Goal: Obtain resource: Download file/media

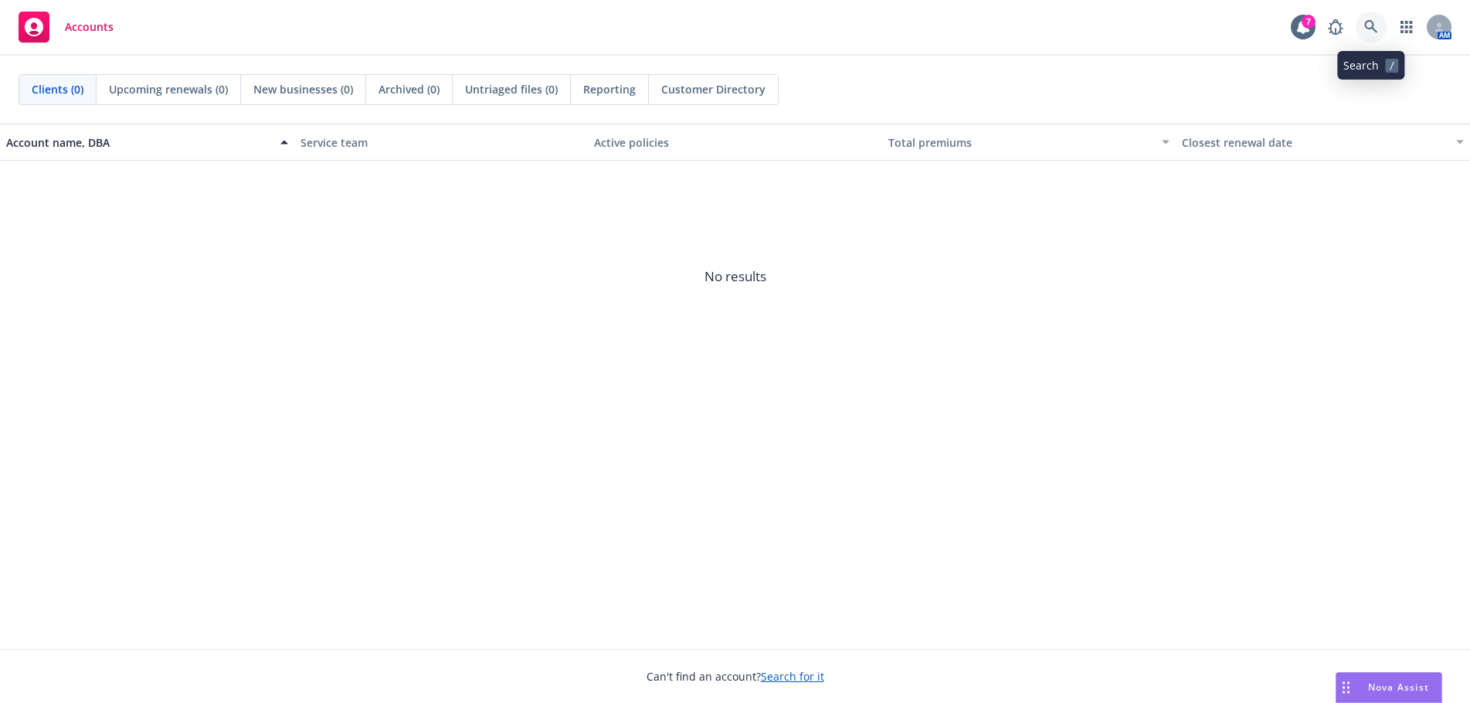
click at [1377, 25] on icon at bounding box center [1371, 27] width 14 height 14
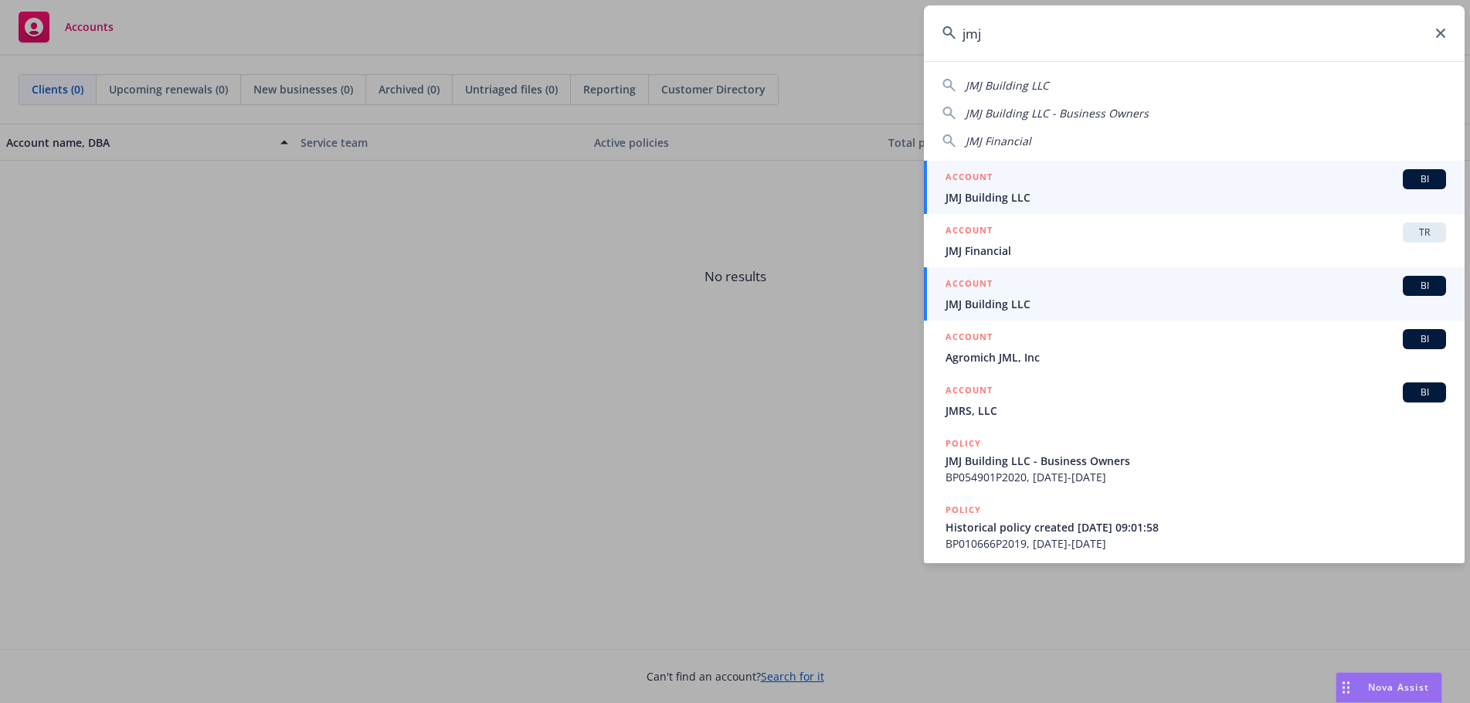
type input "jmj"
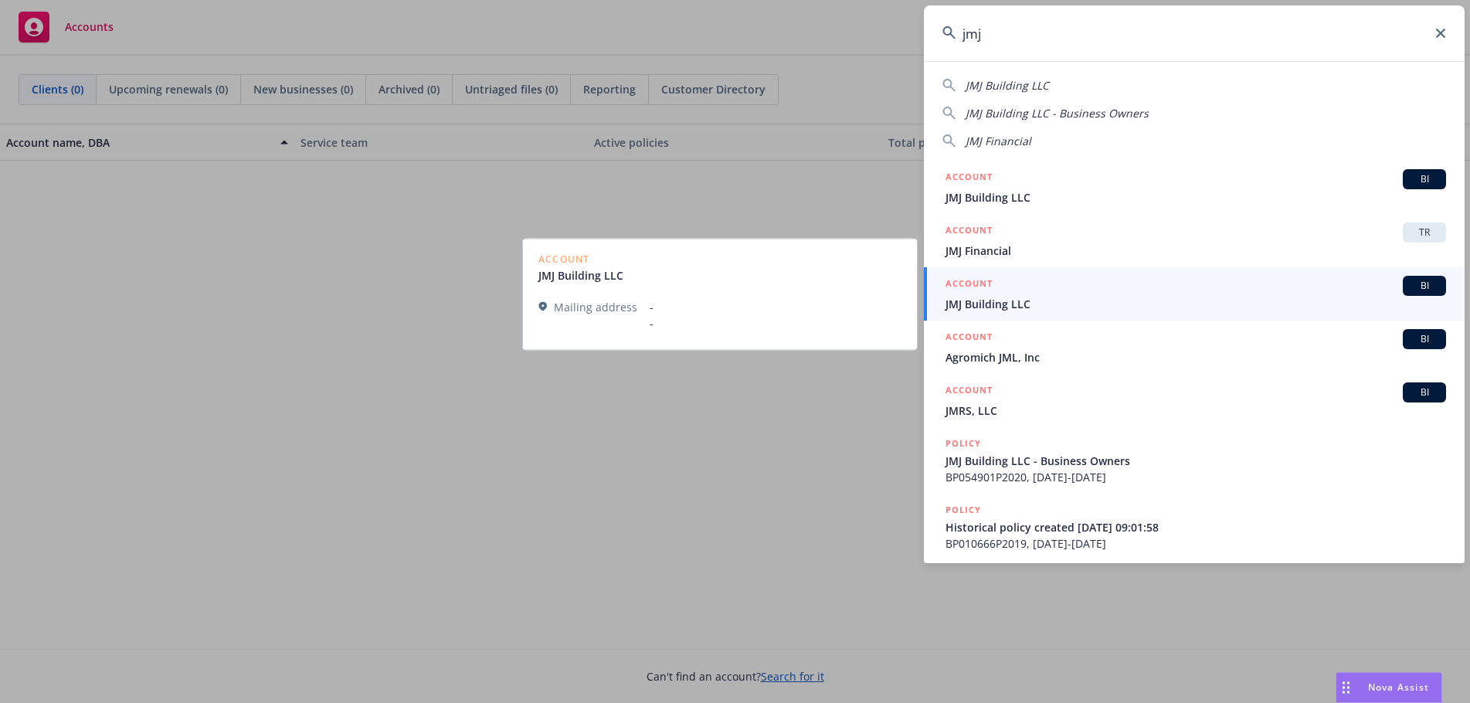
click at [953, 271] on link "ACCOUNT BI JMJ Building LLC" at bounding box center [1194, 293] width 541 height 53
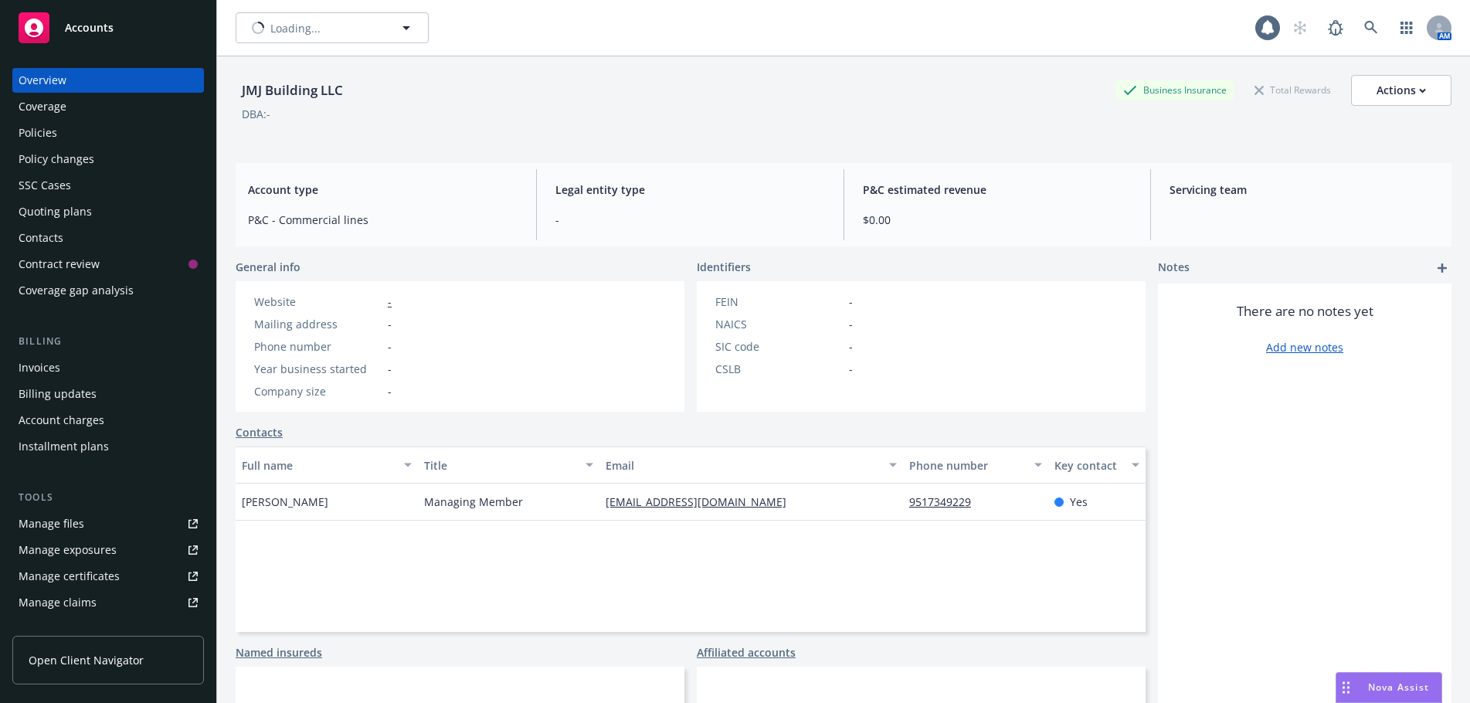
click at [1372, 31] on link at bounding box center [1370, 27] width 31 height 31
type input "JMJ Building LLC"
click at [272, 30] on span "JMJ Building LLC" at bounding box center [316, 28] width 134 height 16
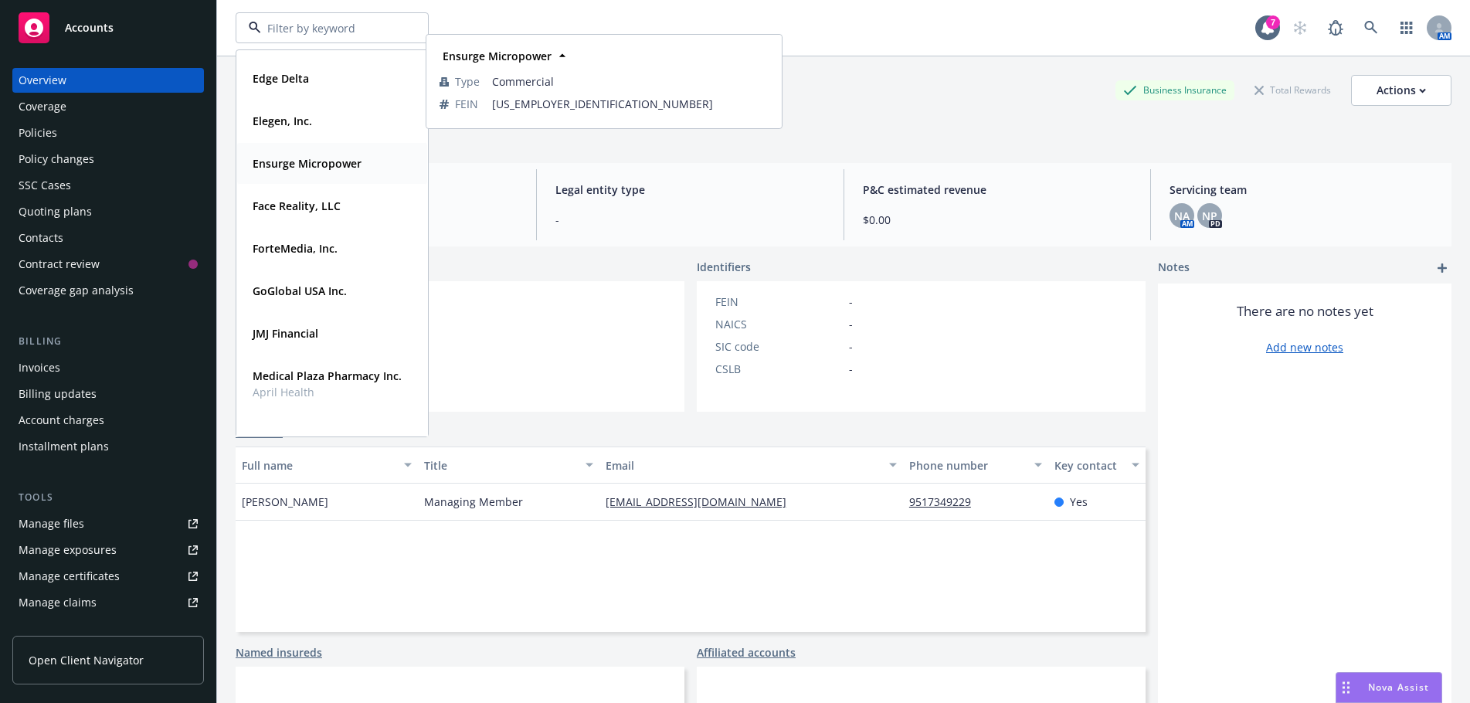
scroll to position [463, 0]
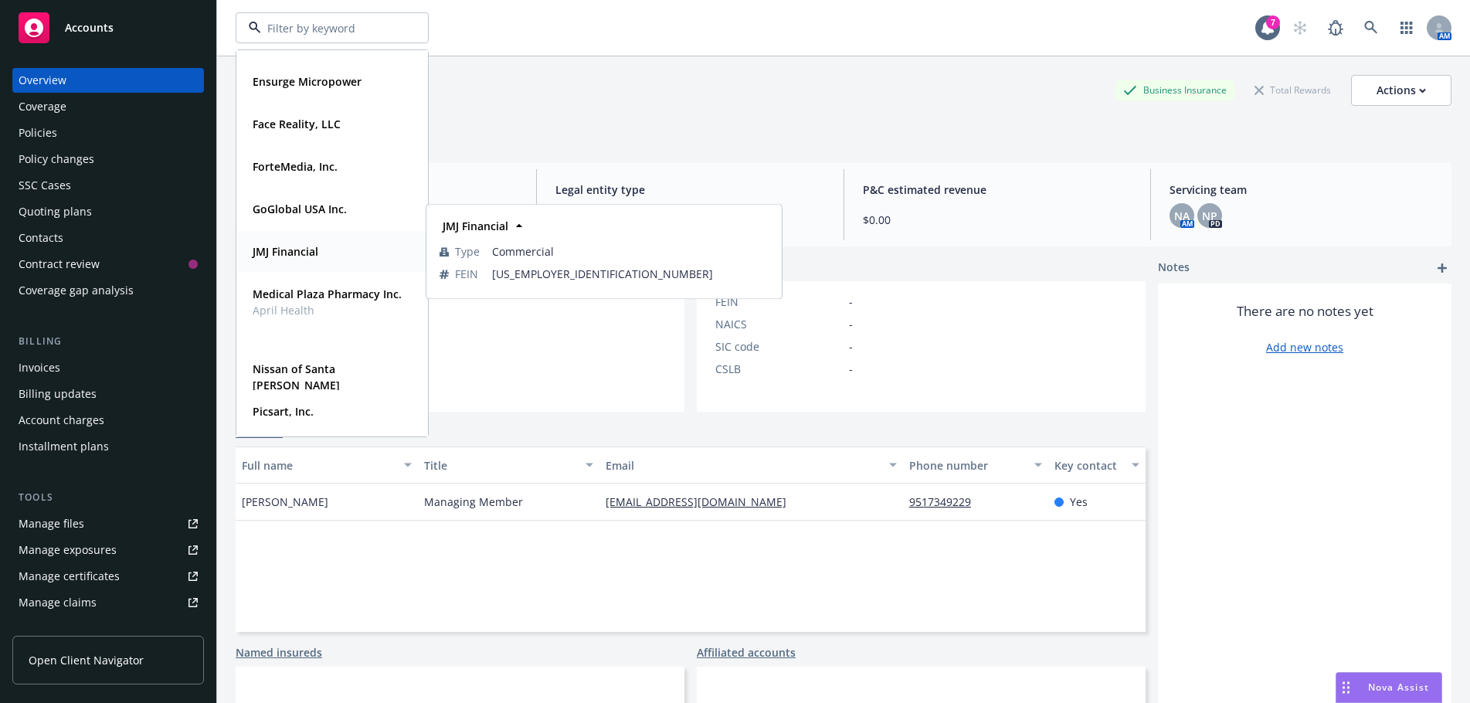
click at [273, 243] on span "JMJ Financial" at bounding box center [286, 251] width 66 height 16
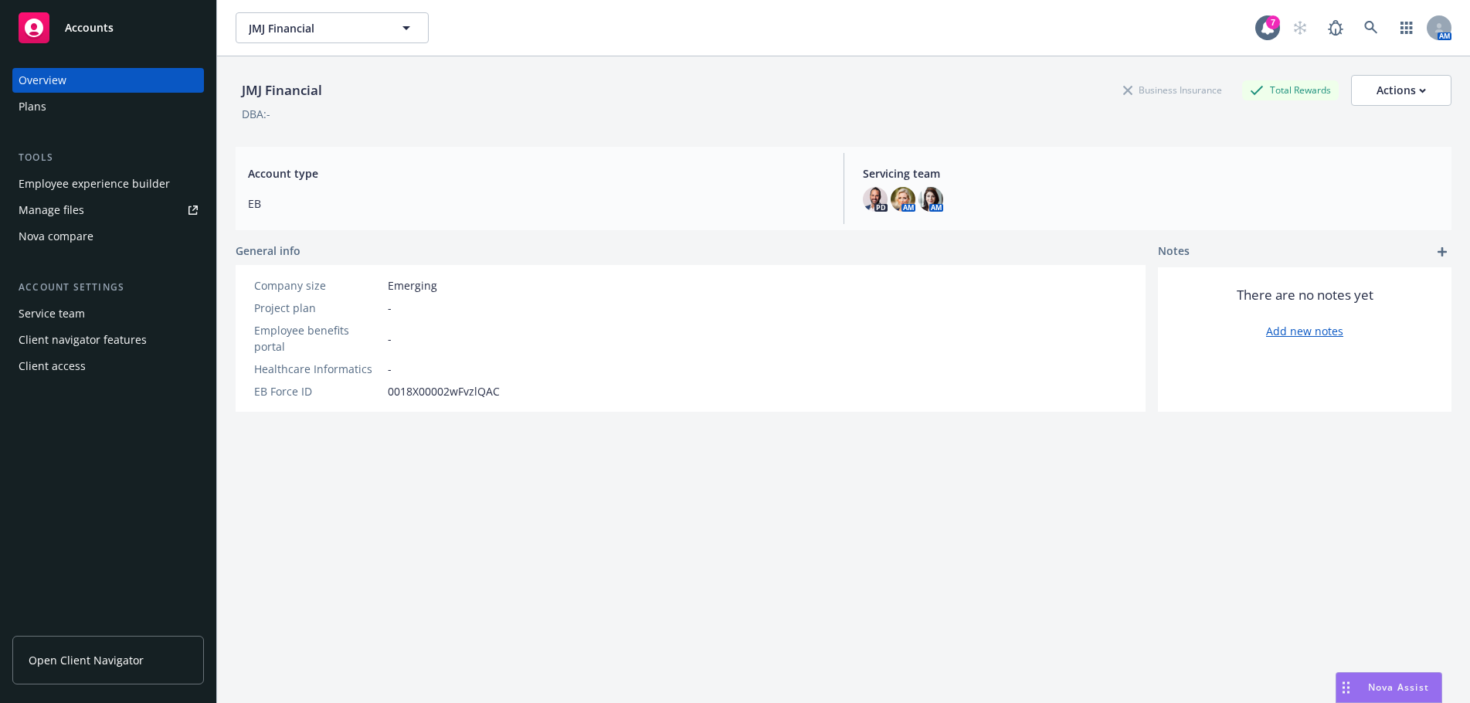
click at [30, 107] on div "Plans" at bounding box center [33, 106] width 28 height 25
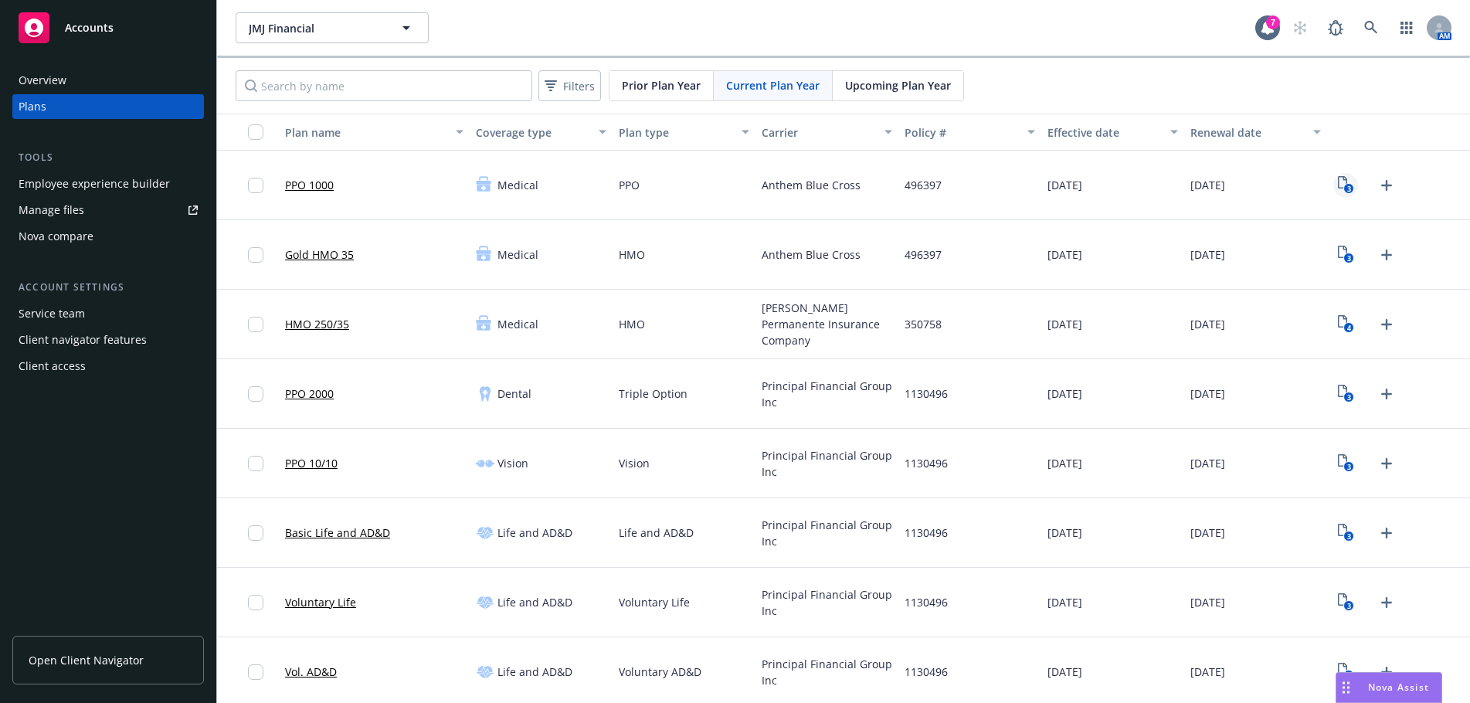
click at [1343, 185] on icon "3" at bounding box center [1346, 185] width 16 height 18
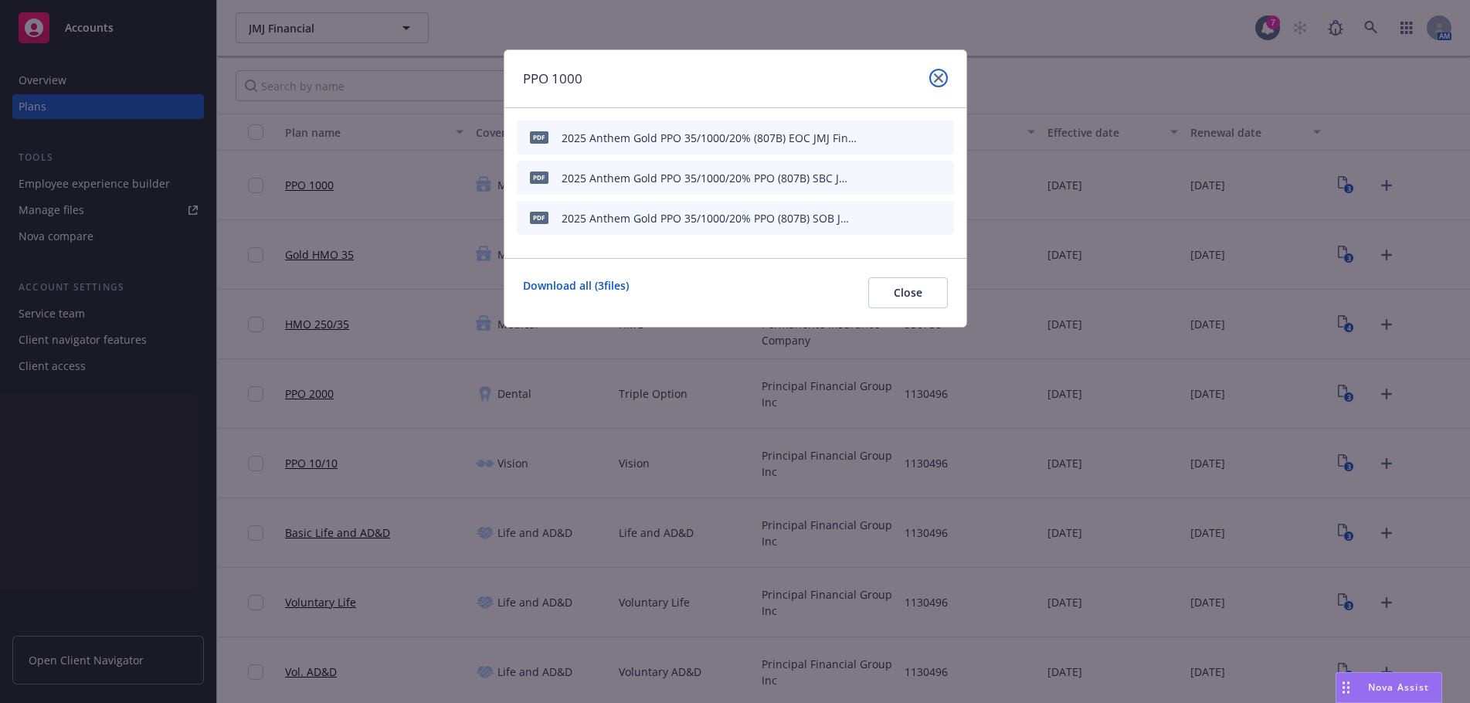
click at [932, 75] on link "close" at bounding box center [938, 78] width 19 height 19
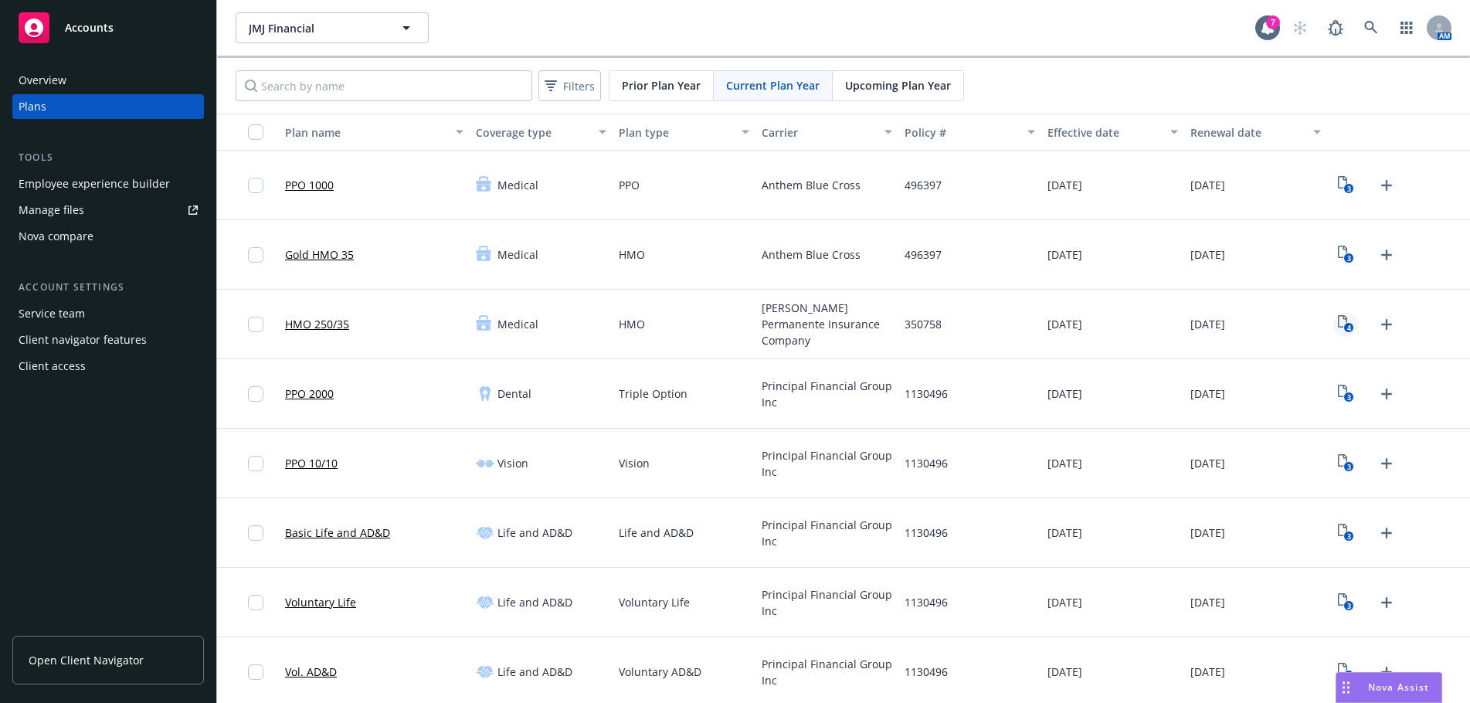
click at [1338, 321] on icon "View Plan Documents" at bounding box center [1342, 321] width 9 height 12
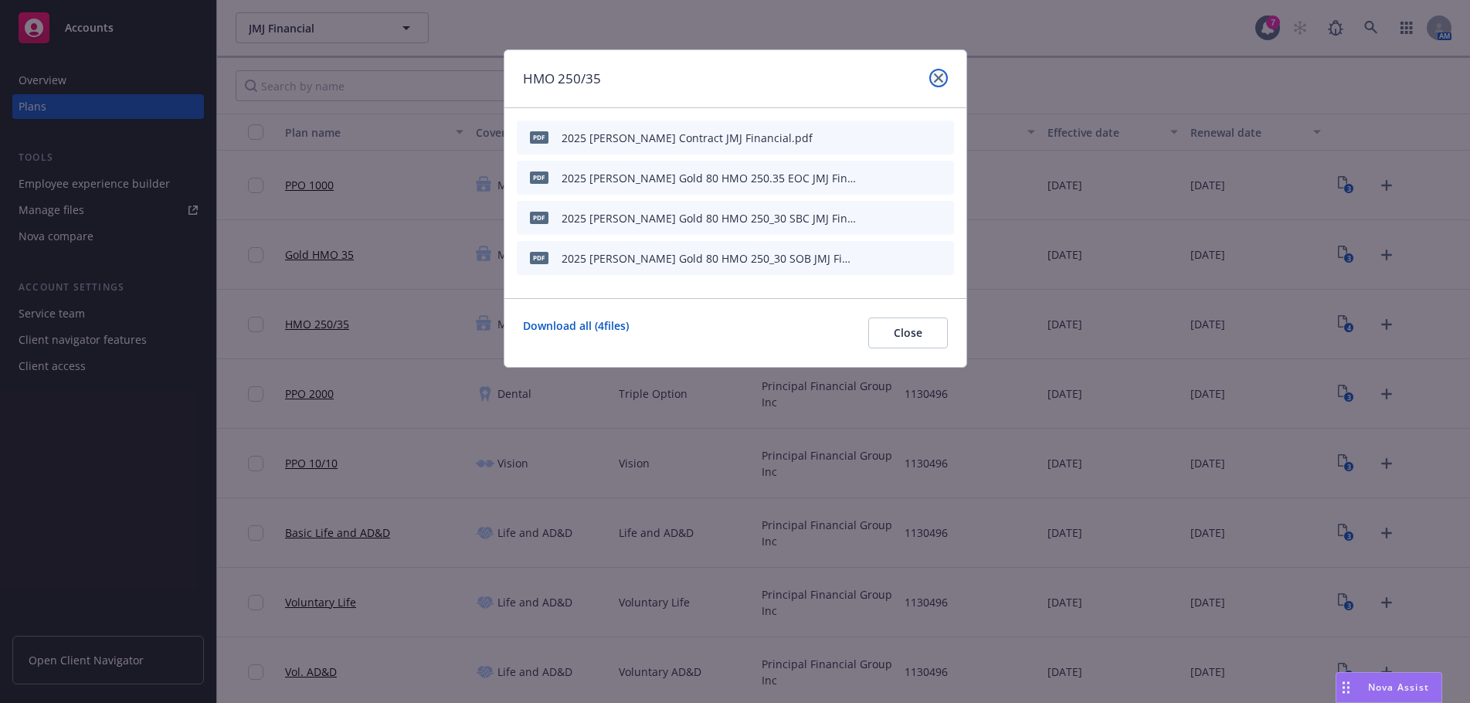
click at [938, 73] on icon "close" at bounding box center [938, 77] width 9 height 9
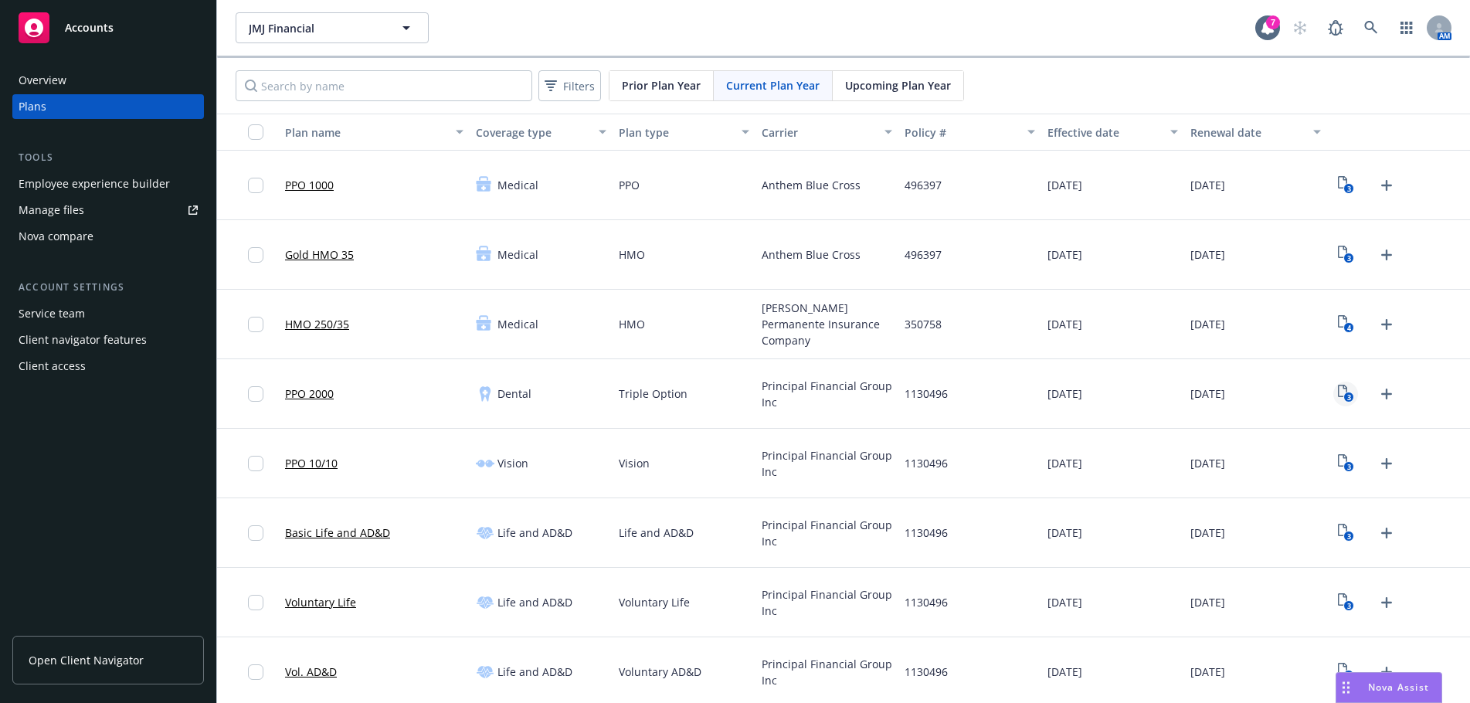
click at [1338, 392] on icon "3" at bounding box center [1346, 394] width 16 height 18
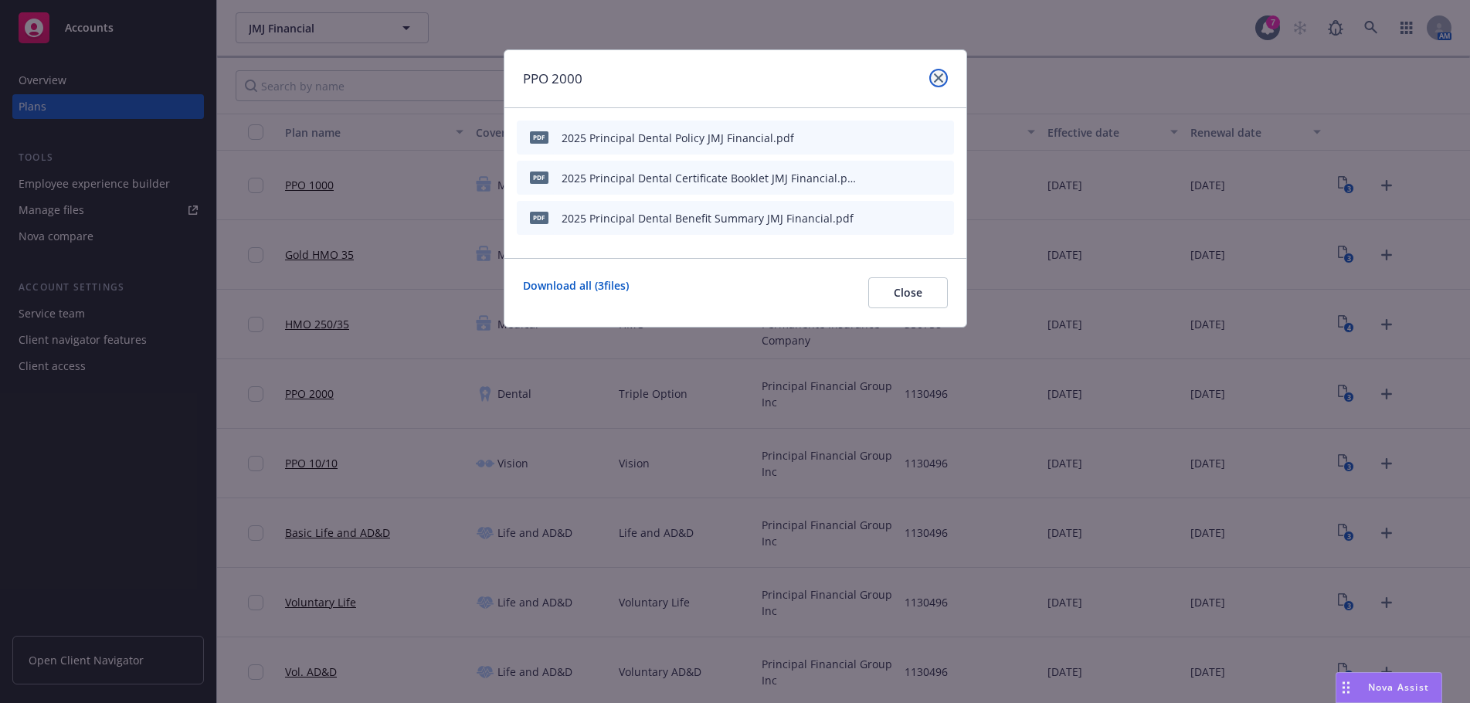
click at [938, 73] on icon "close" at bounding box center [938, 77] width 9 height 9
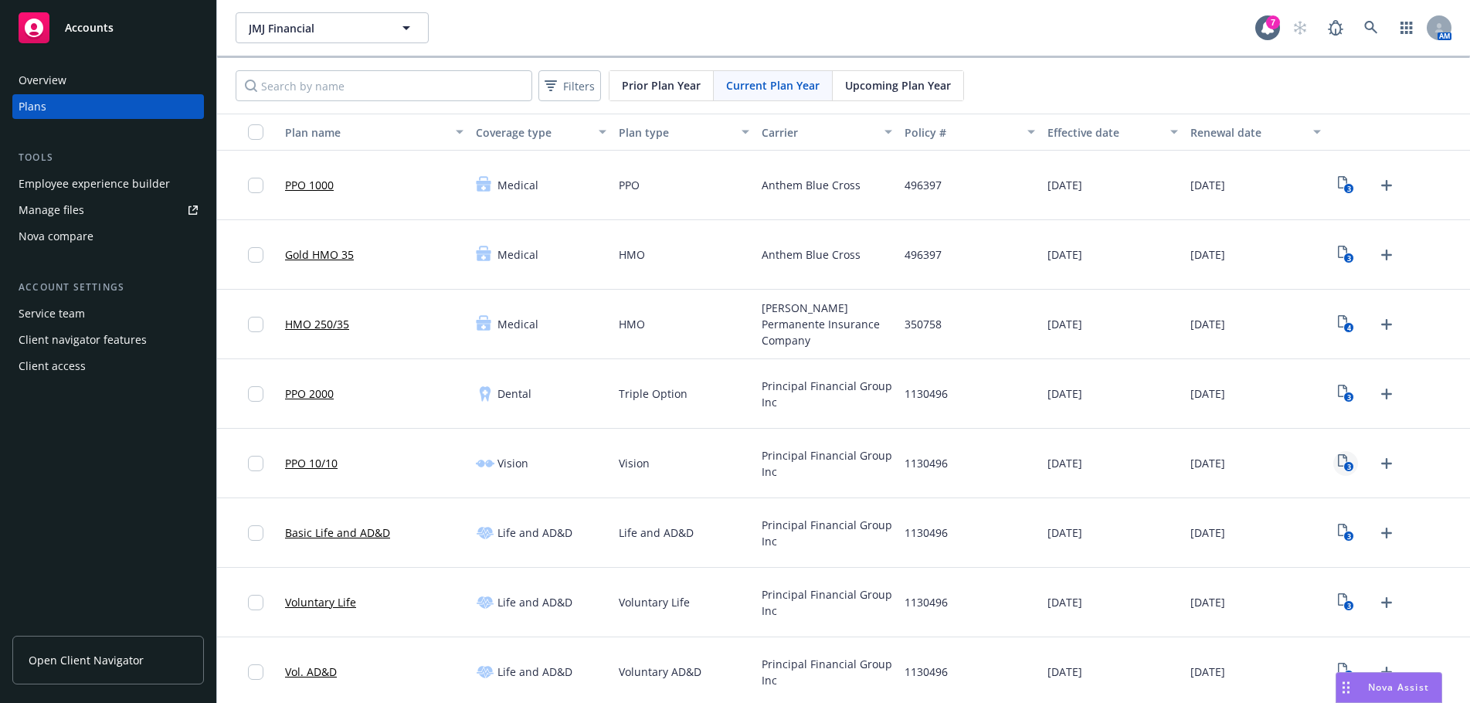
click at [1346, 462] on text "3" at bounding box center [1348, 467] width 4 height 10
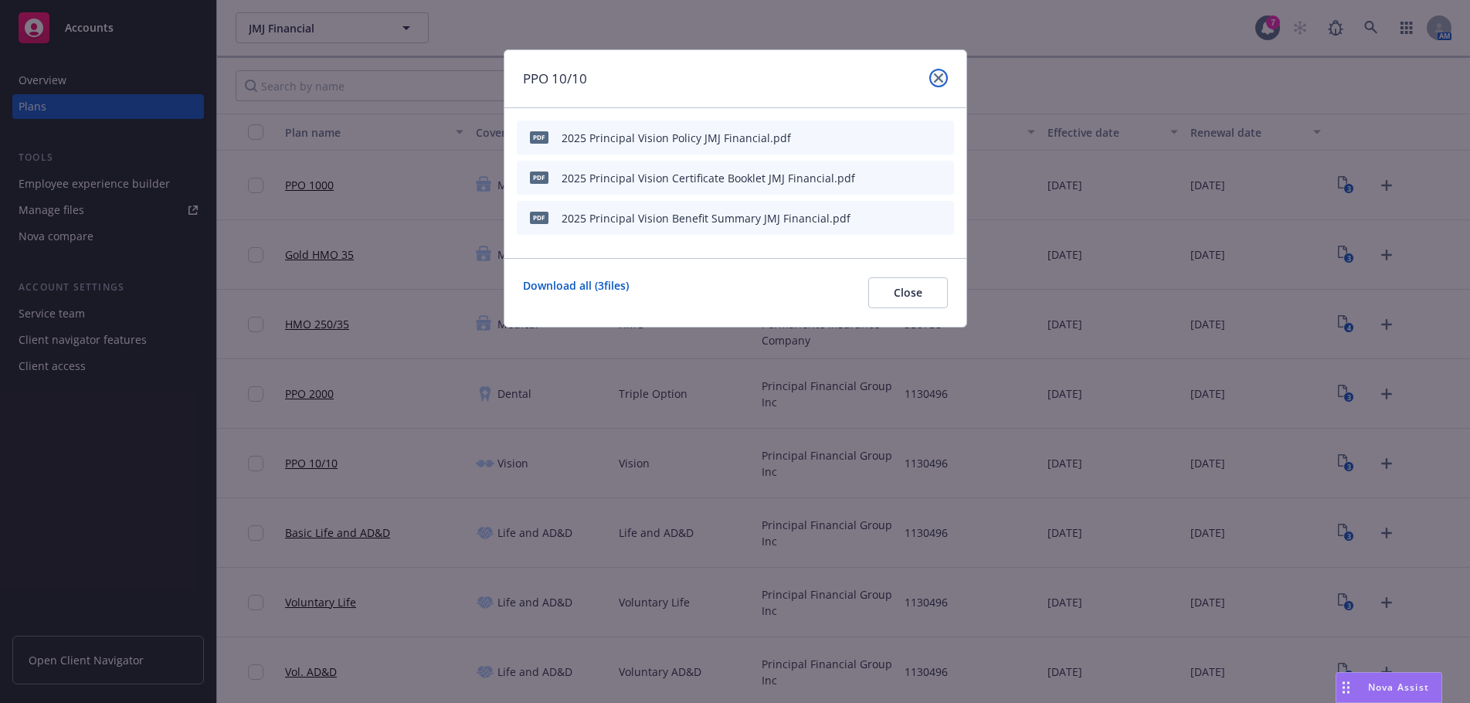
click at [934, 73] on link "close" at bounding box center [938, 78] width 19 height 19
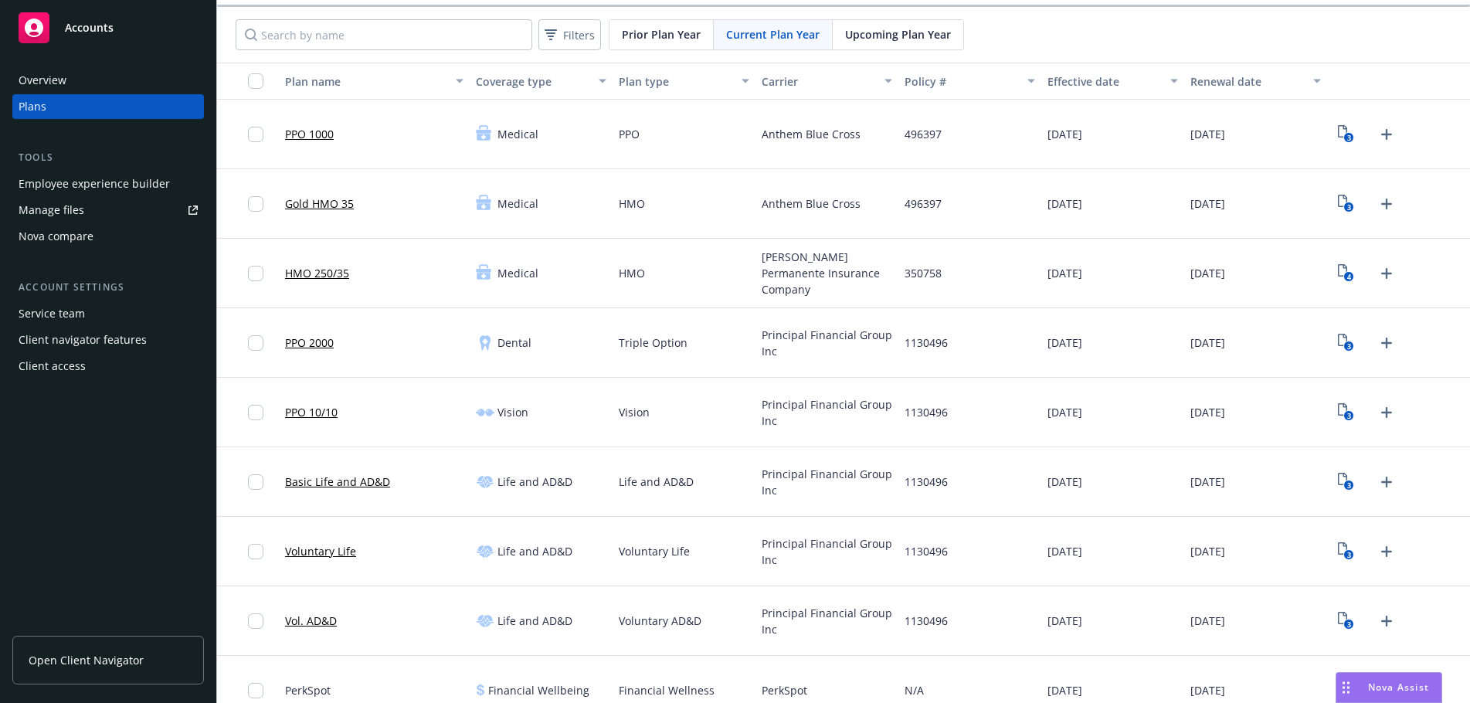
scroll to position [77, 0]
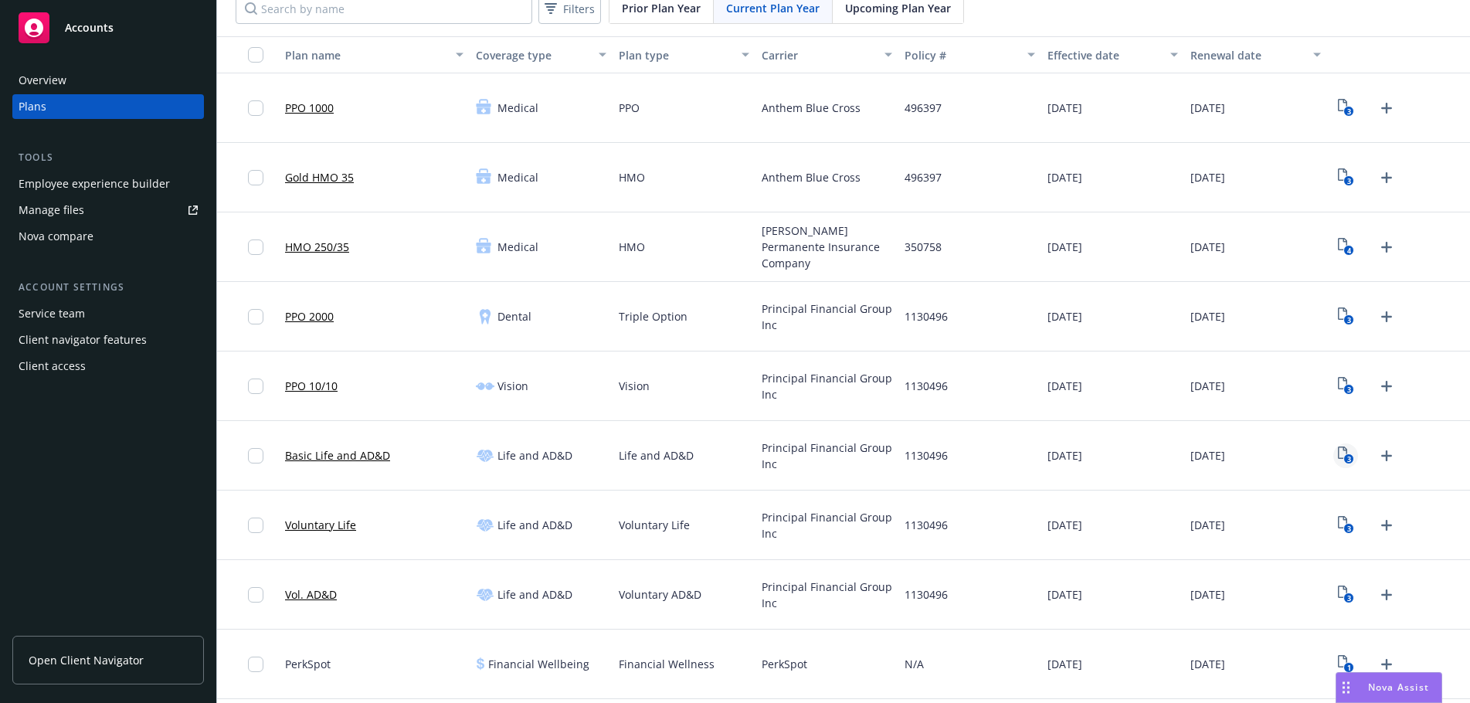
click at [1346, 460] on text "3" at bounding box center [1348, 459] width 4 height 10
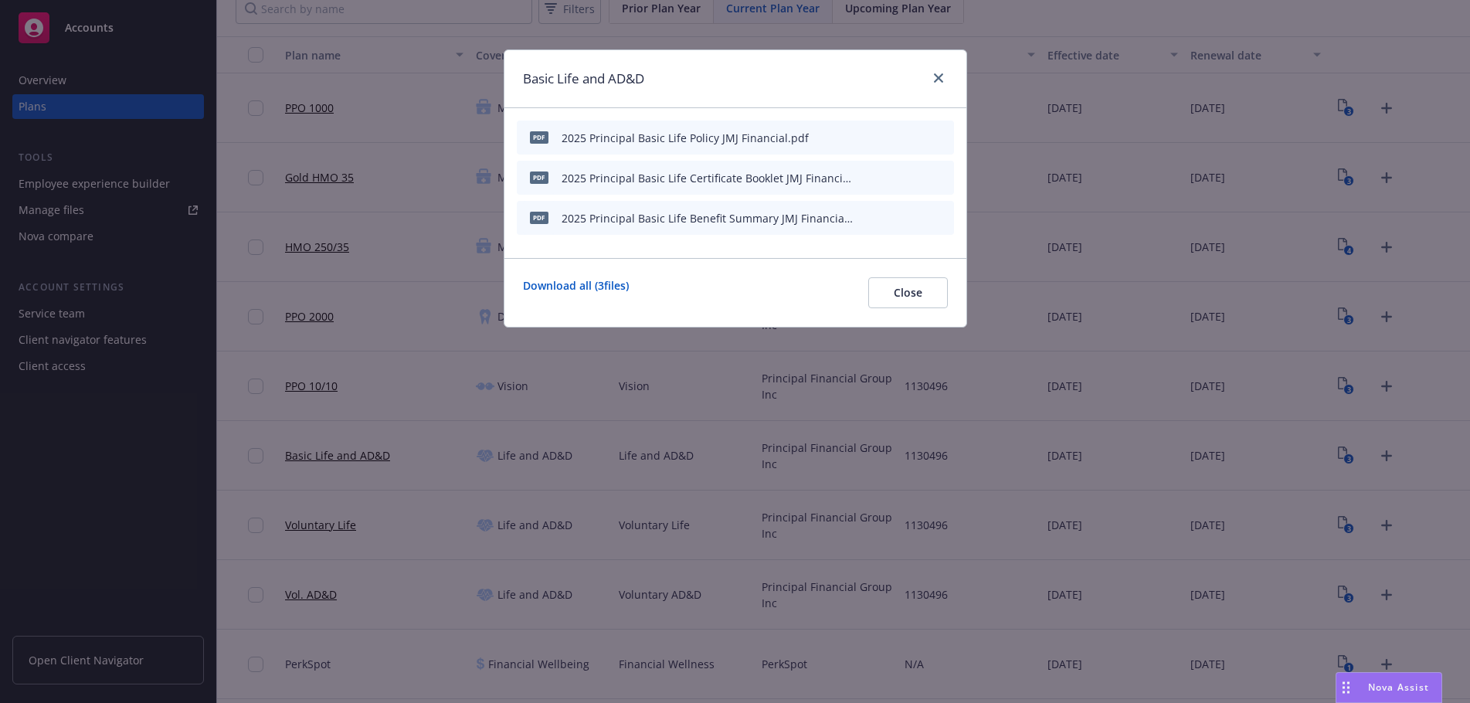
click at [912, 219] on icon "preview file" at bounding box center [914, 217] width 14 height 11
click at [908, 269] on div "Download all ( 3 files) Close" at bounding box center [735, 292] width 462 height 69
click at [913, 296] on span "Close" at bounding box center [908, 292] width 29 height 15
